Goal: Information Seeking & Learning: Learn about a topic

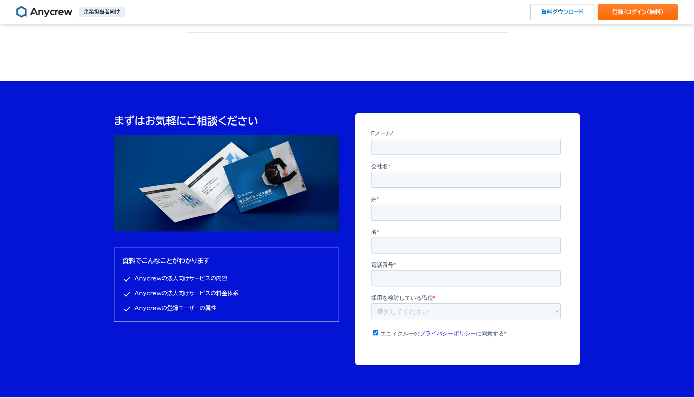
scroll to position [2649, 0]
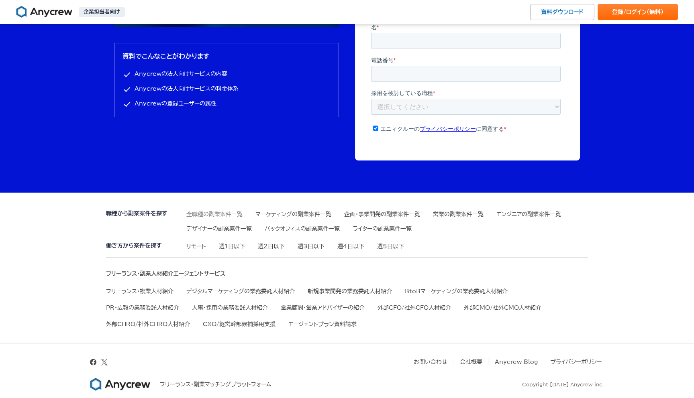
click at [224, 217] on link "全職種の副業案件一覧" at bounding box center [214, 215] width 56 height 6
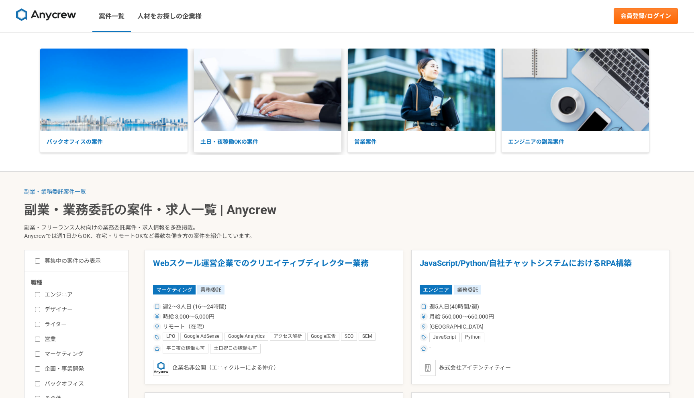
click at [276, 144] on p "土日・夜稼働OKの案件" at bounding box center [267, 141] width 147 height 21
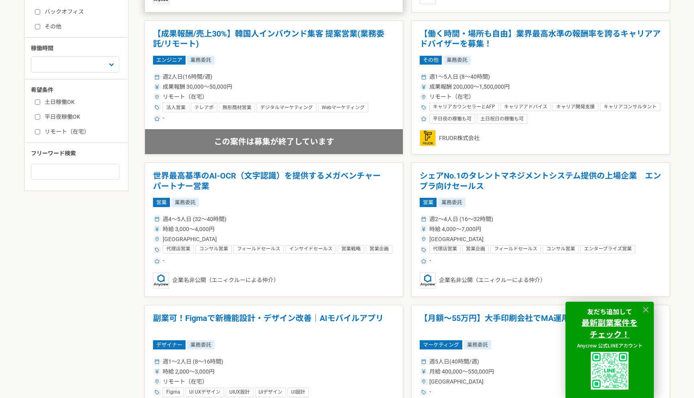
scroll to position [456, 0]
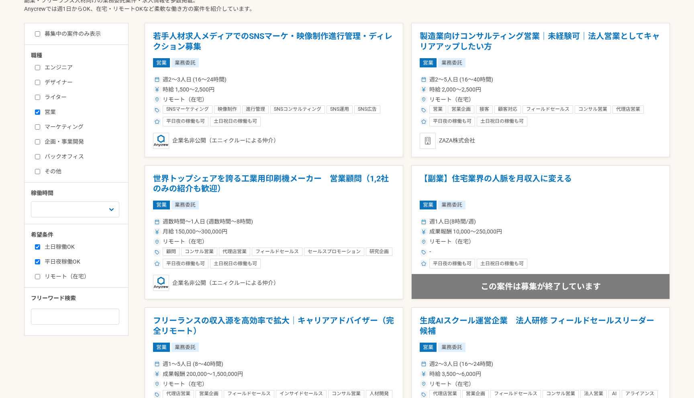
scroll to position [231, 0]
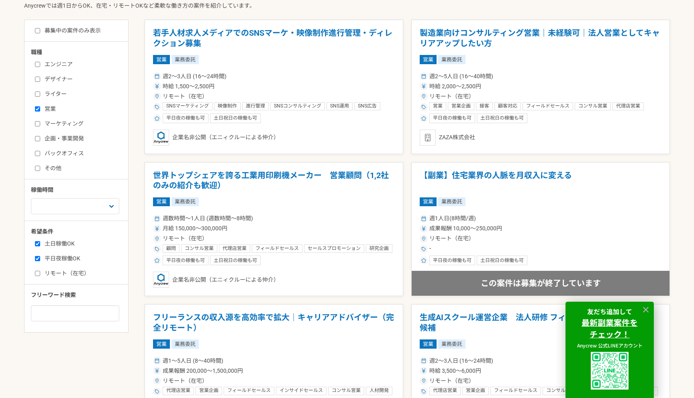
click at [37, 110] on input "営業" at bounding box center [37, 108] width 5 height 5
checkbox input "false"
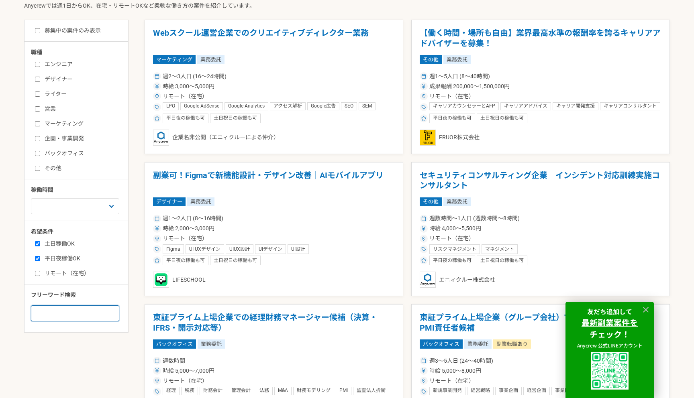
click at [56, 314] on input at bounding box center [75, 314] width 88 height 16
type input "創業"
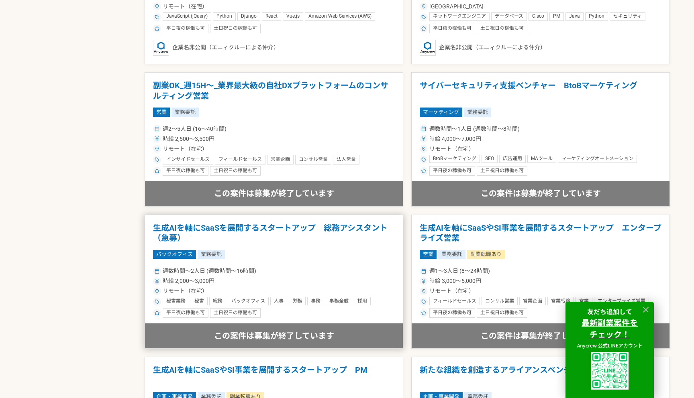
scroll to position [589, 0]
